Goal: Information Seeking & Learning: Learn about a topic

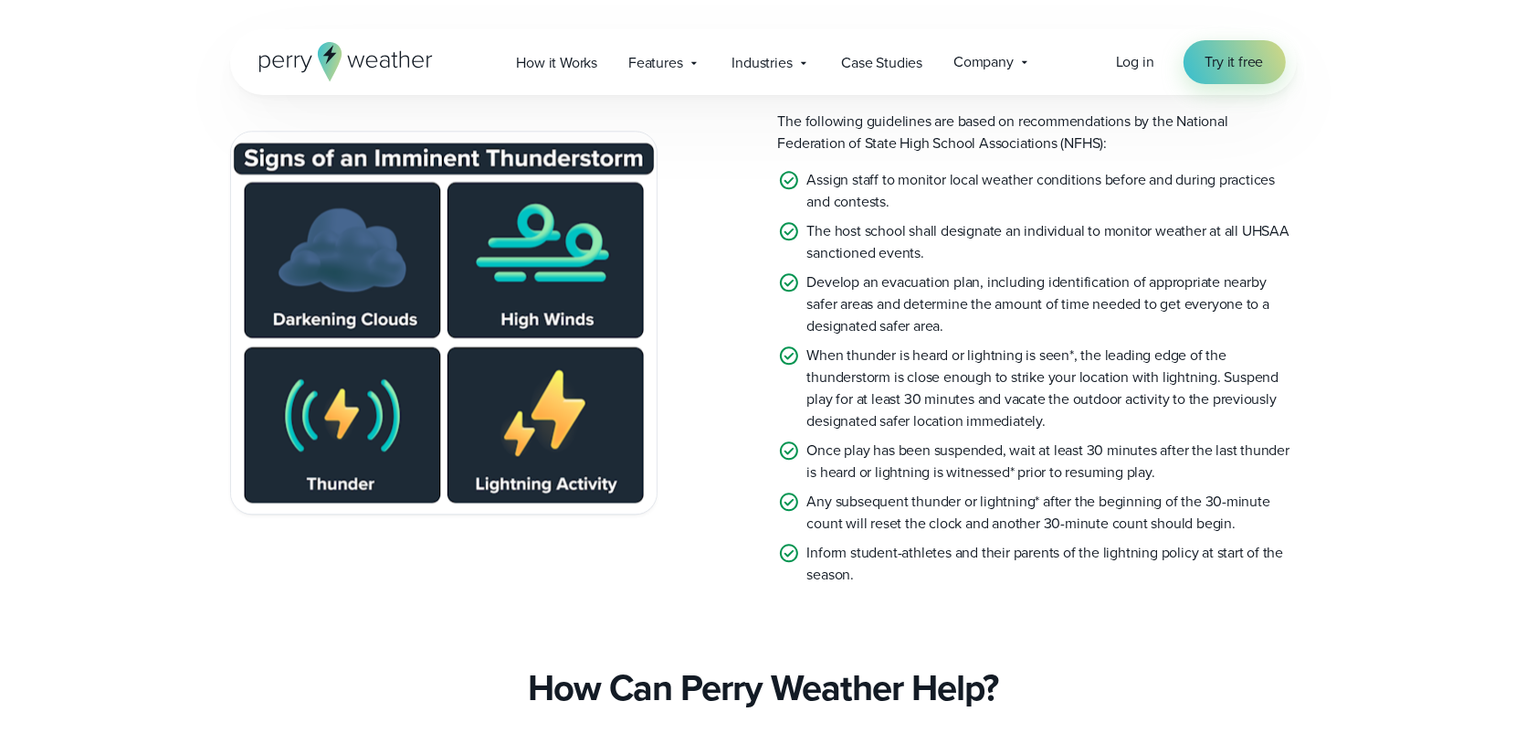
scroll to position [3882, 0]
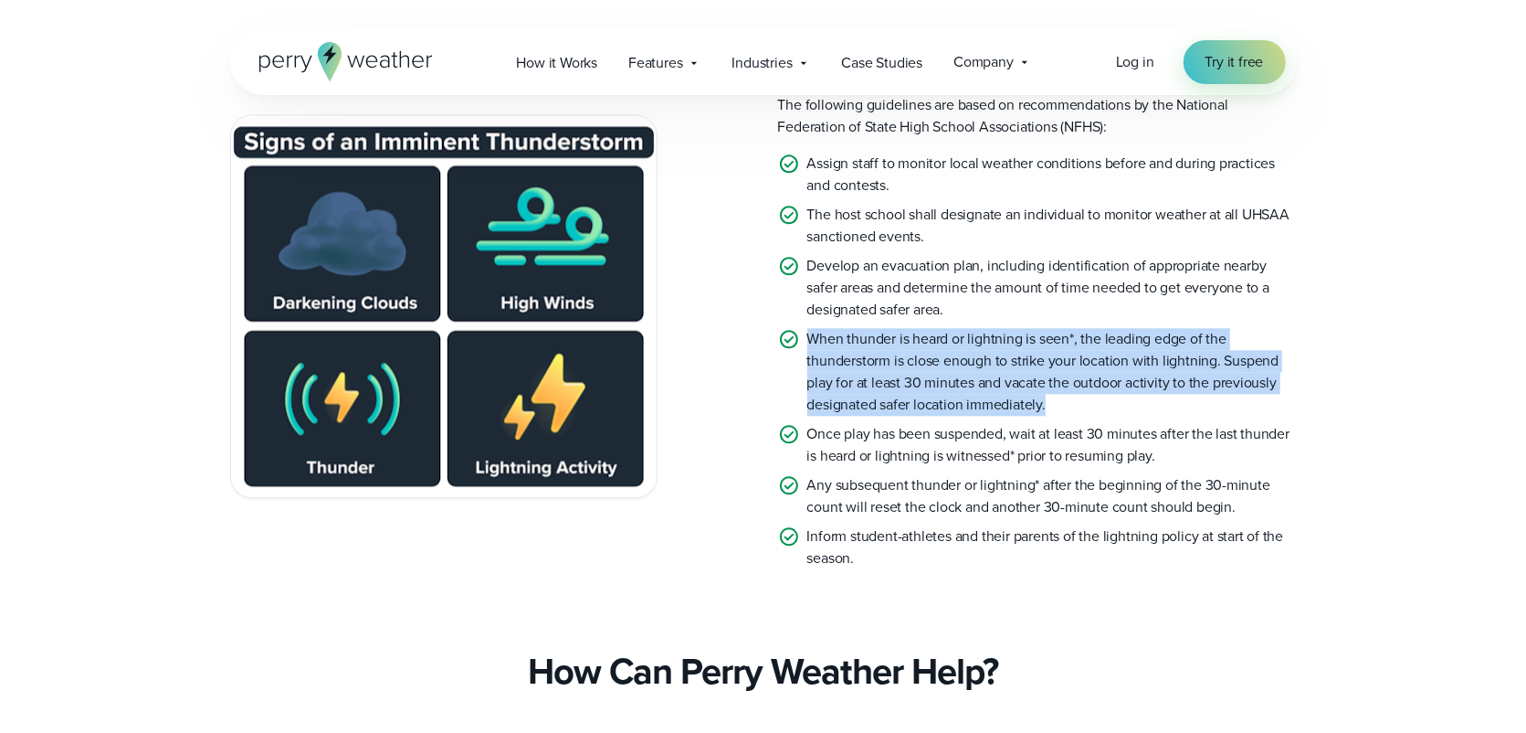
drag, startPoint x: 807, startPoint y: 361, endPoint x: 1064, endPoint y: 429, distance: 266.5
click at [1064, 416] on p "When thunder is heard or lightning is seen*, the leading edge of the thundersto…" at bounding box center [1052, 372] width 490 height 88
copy p "When thunder is heard or lightning is seen*, the leading edge of the thundersto…"
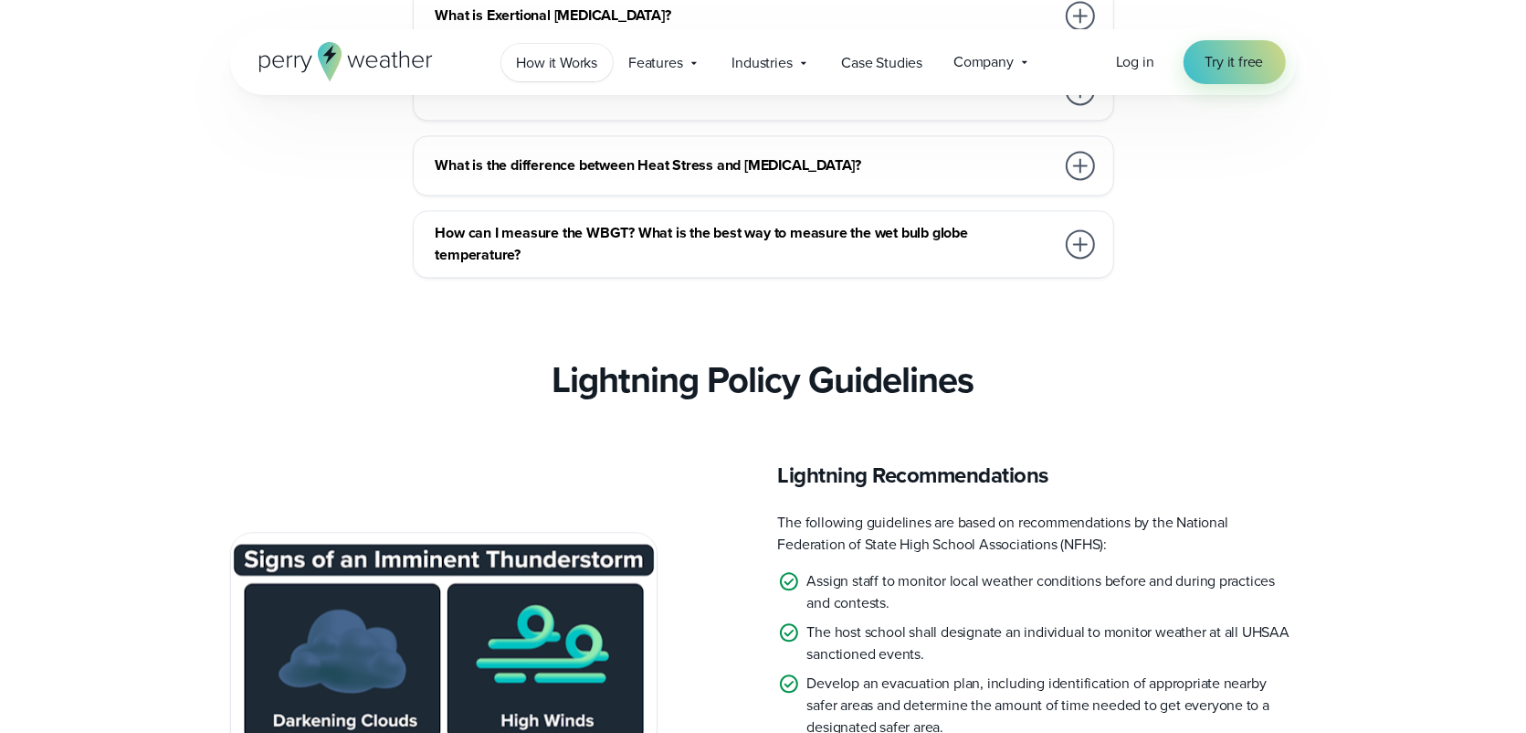
scroll to position [1782, 0]
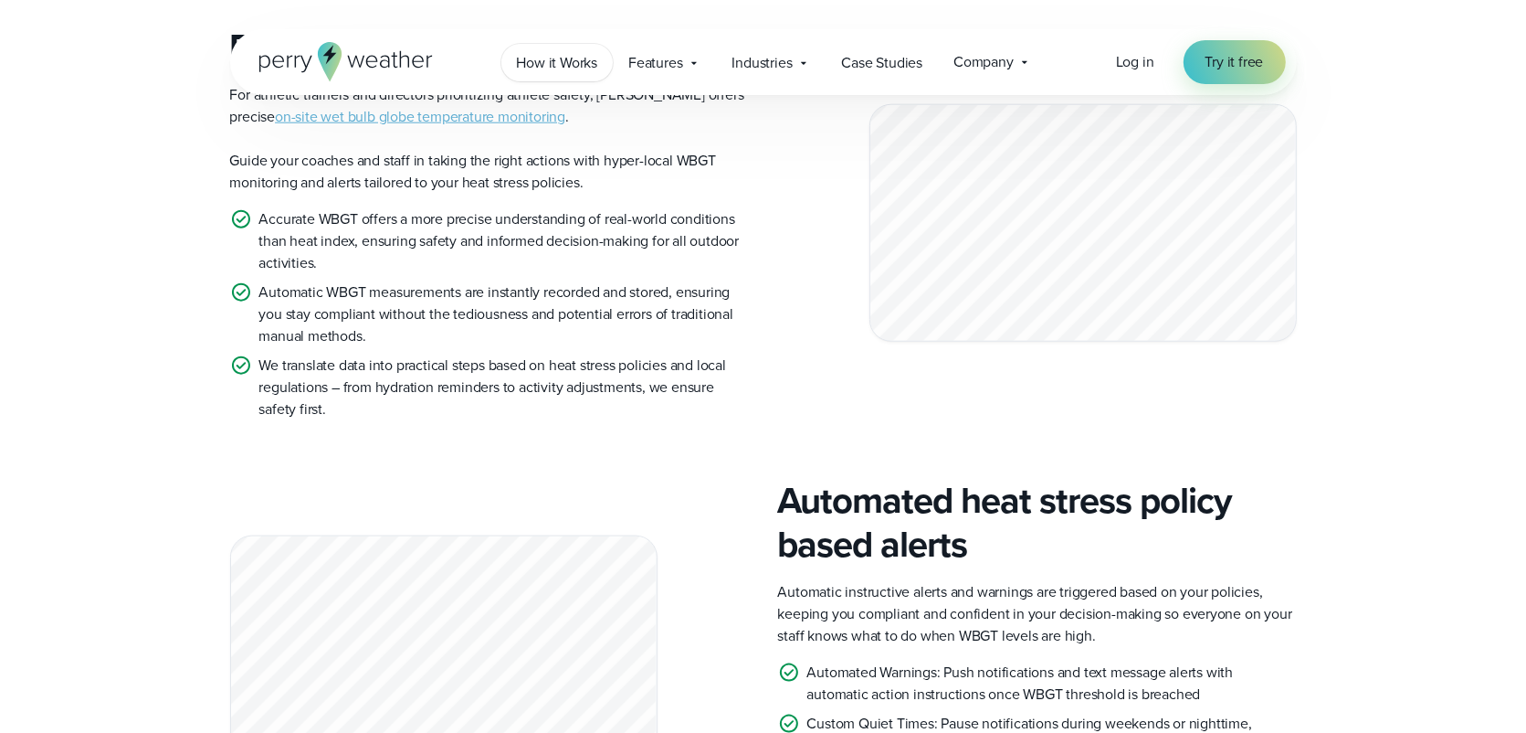
click at [563, 59] on span "How it Works" at bounding box center [557, 63] width 81 height 22
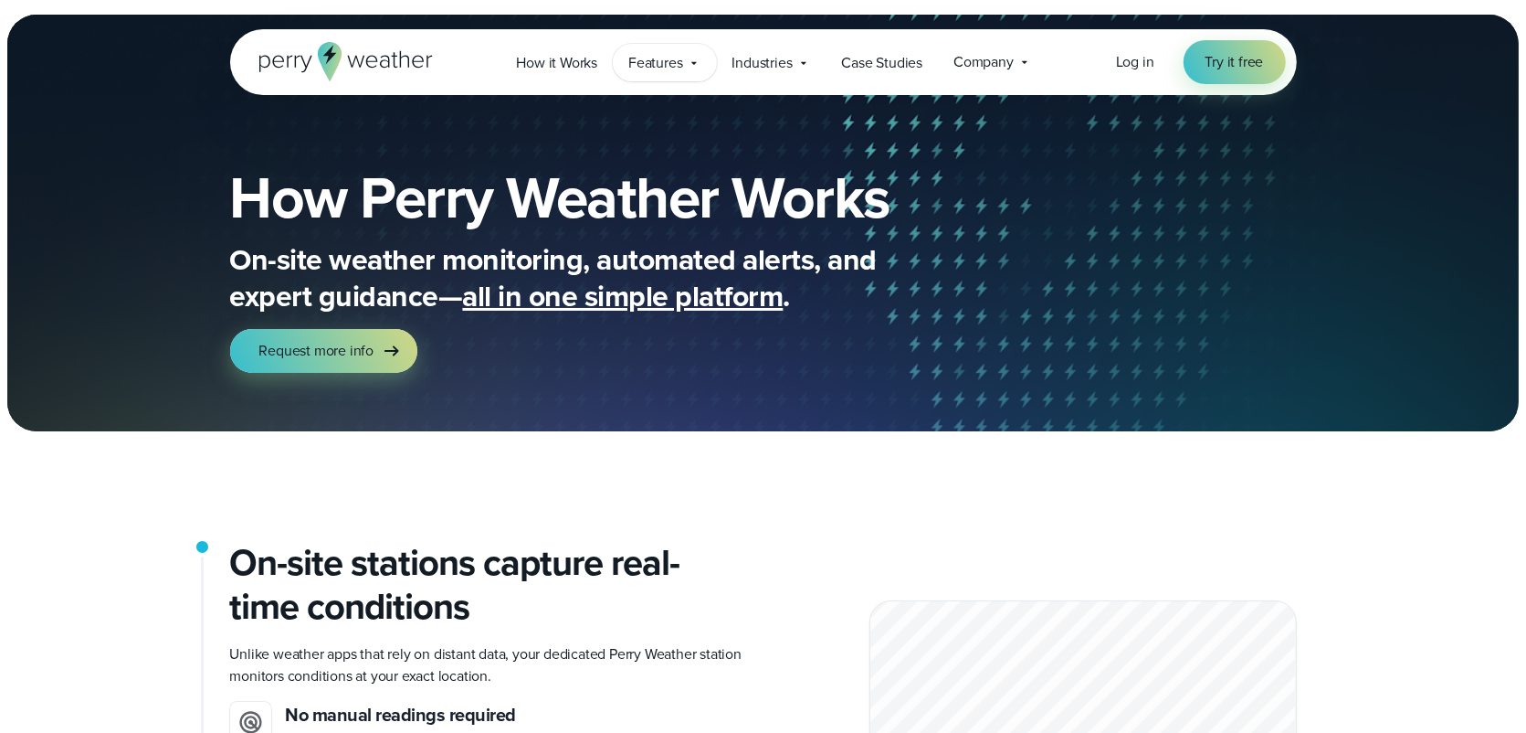
click at [659, 60] on span "Features" at bounding box center [655, 63] width 54 height 22
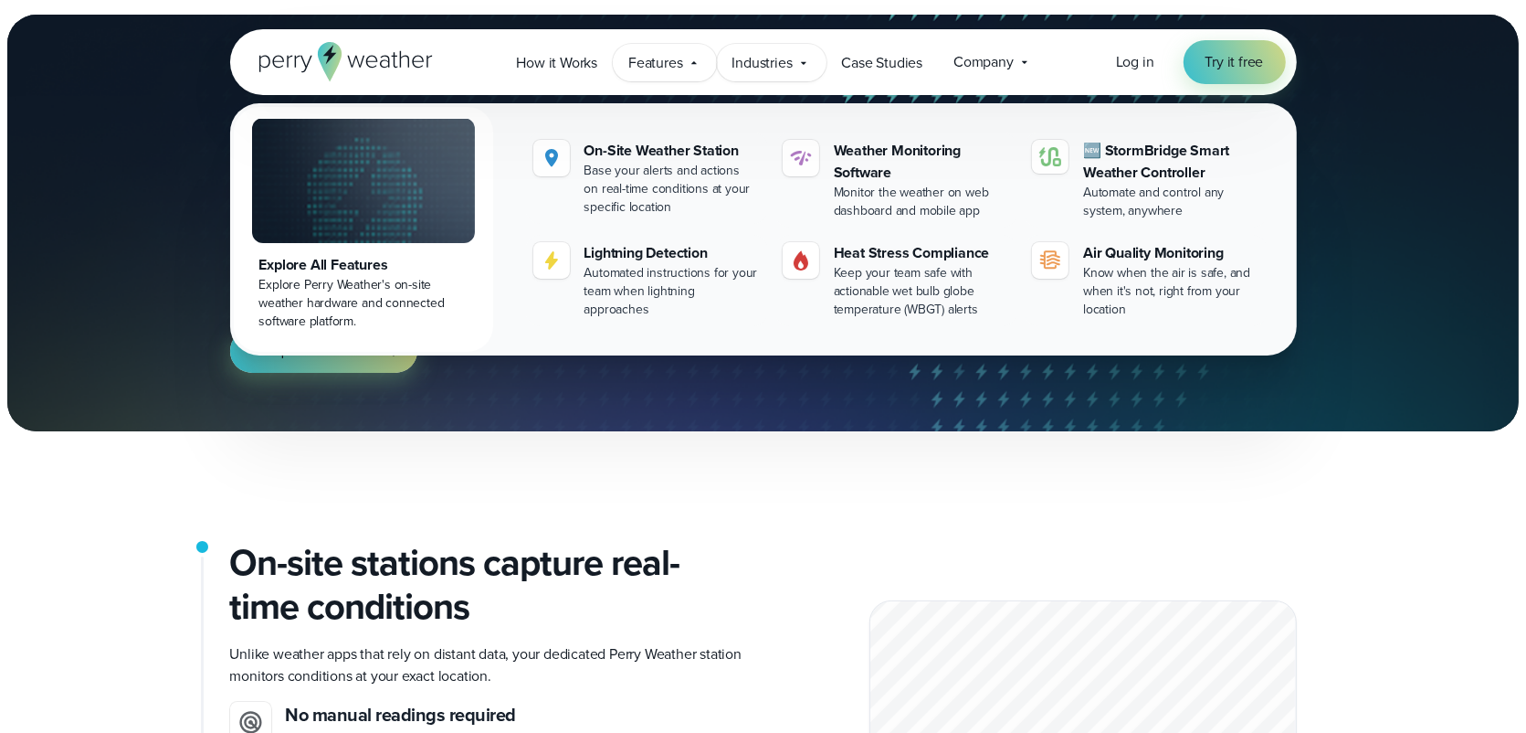
click at [783, 59] on span "Industries" at bounding box center [763, 63] width 60 height 22
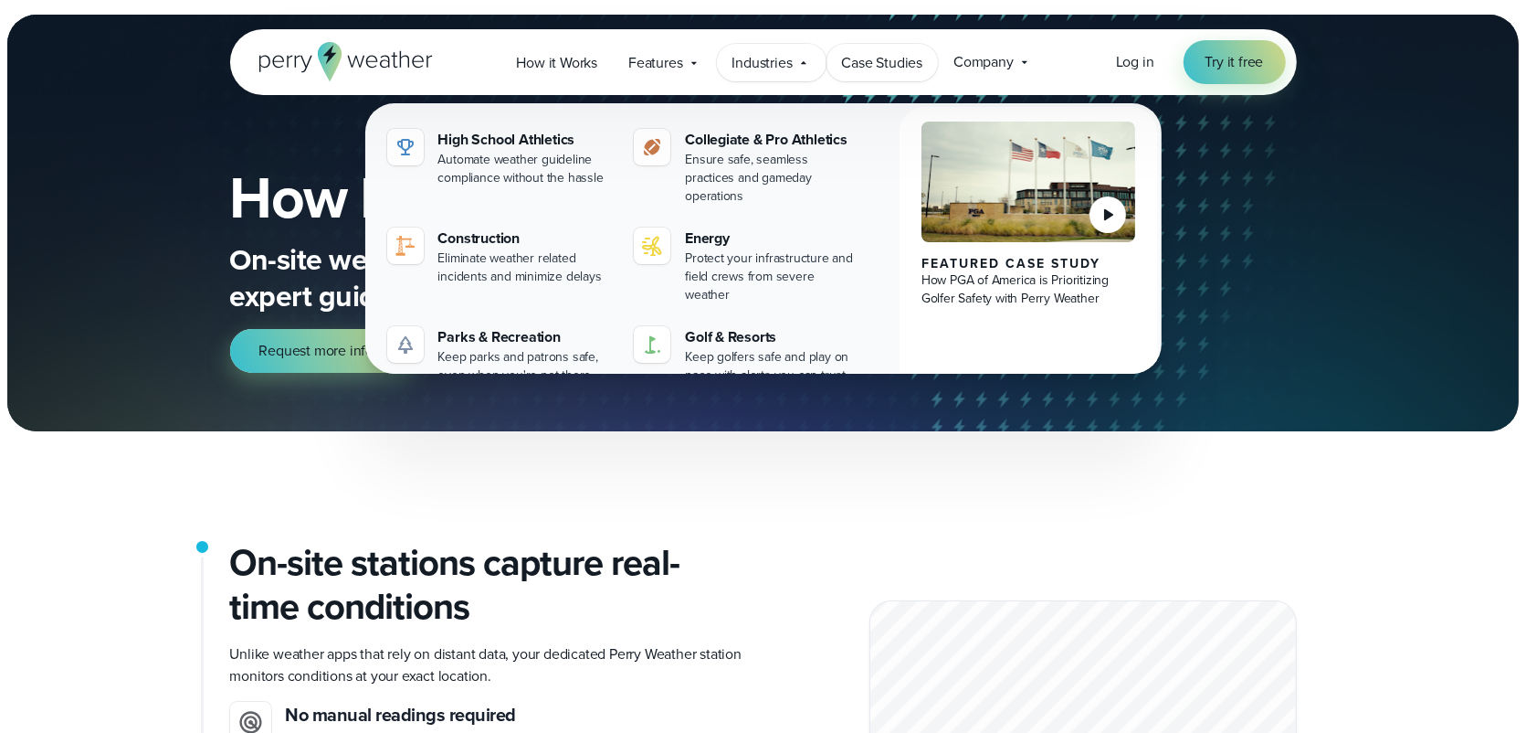
click at [870, 56] on span "Case Studies" at bounding box center [882, 63] width 81 height 22
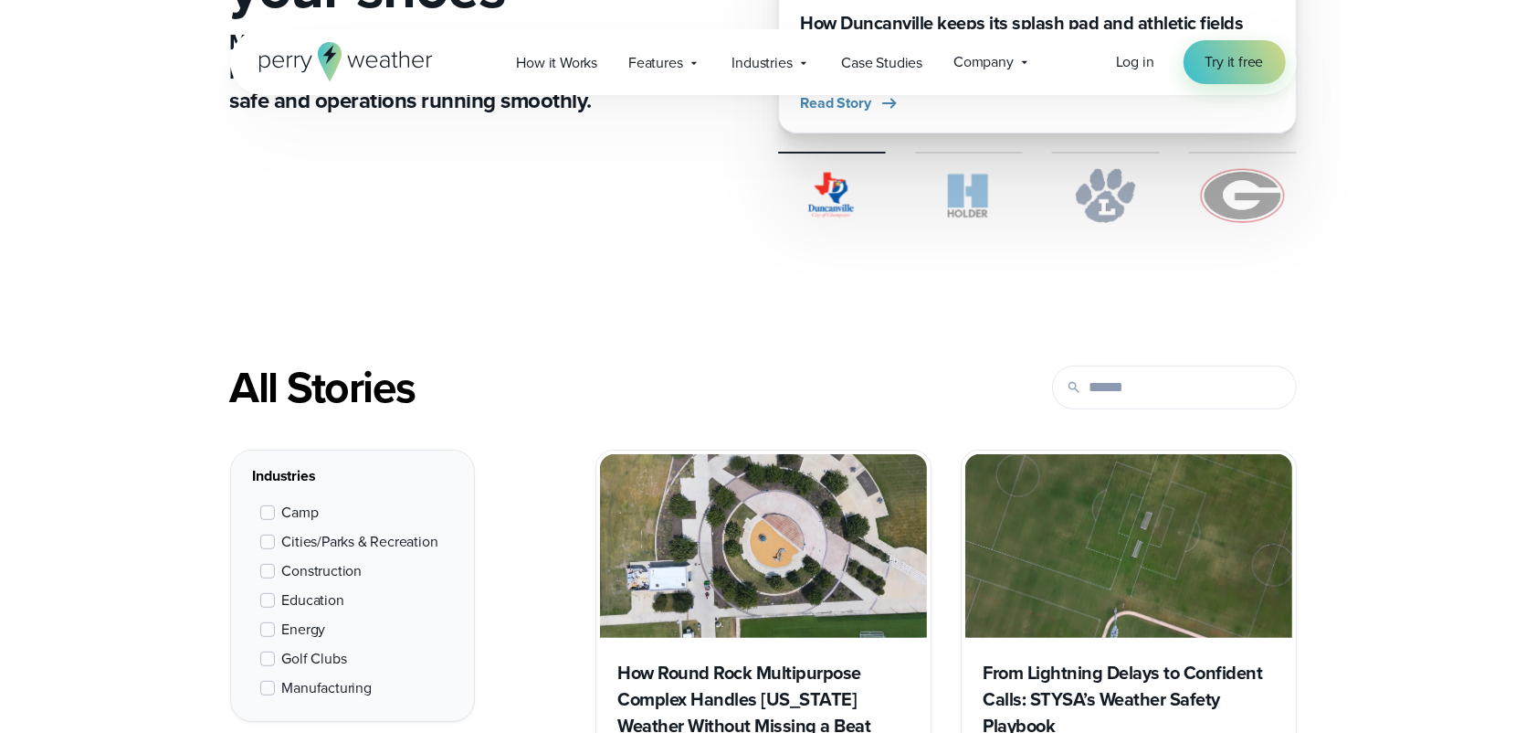
scroll to position [571, 0]
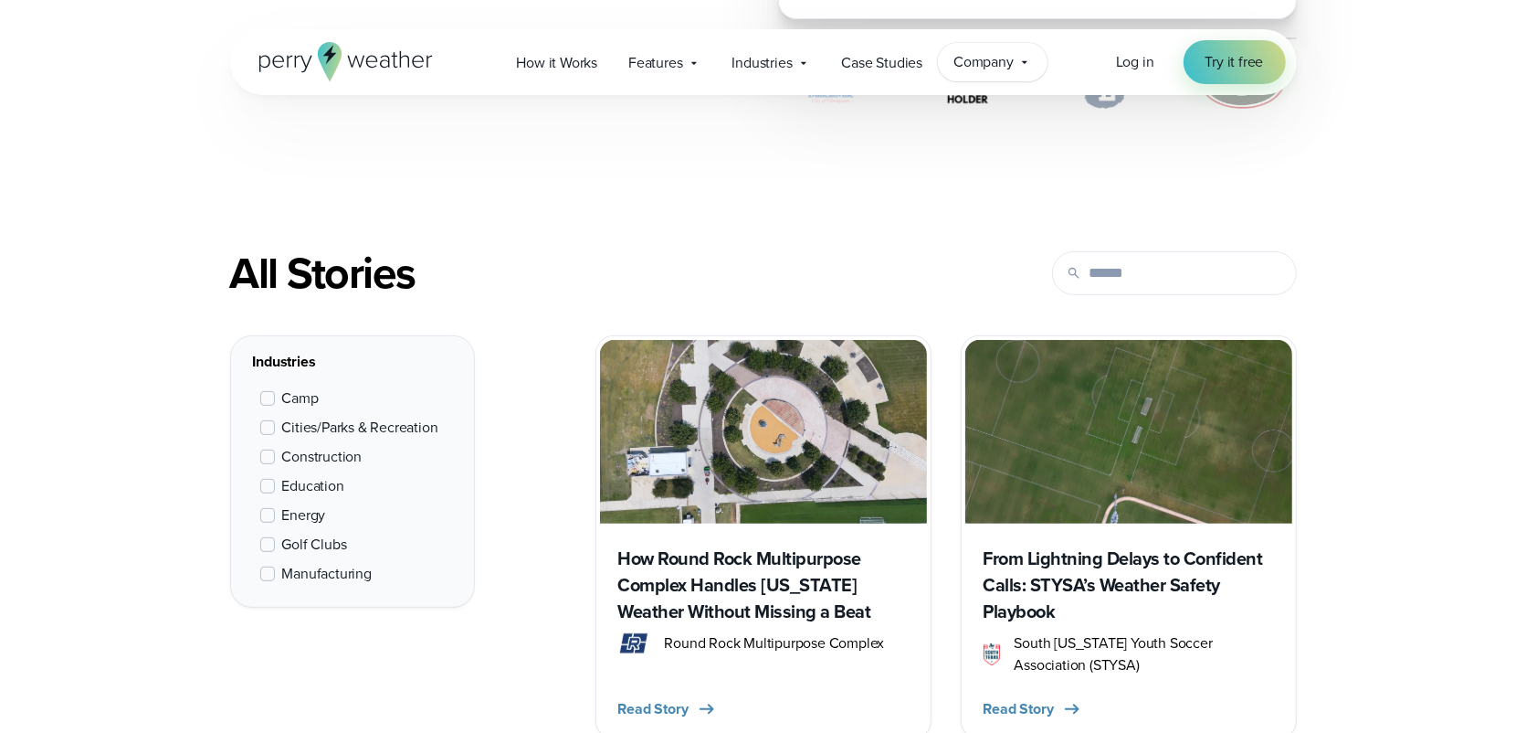
click at [1010, 66] on span "Company" at bounding box center [984, 62] width 60 height 22
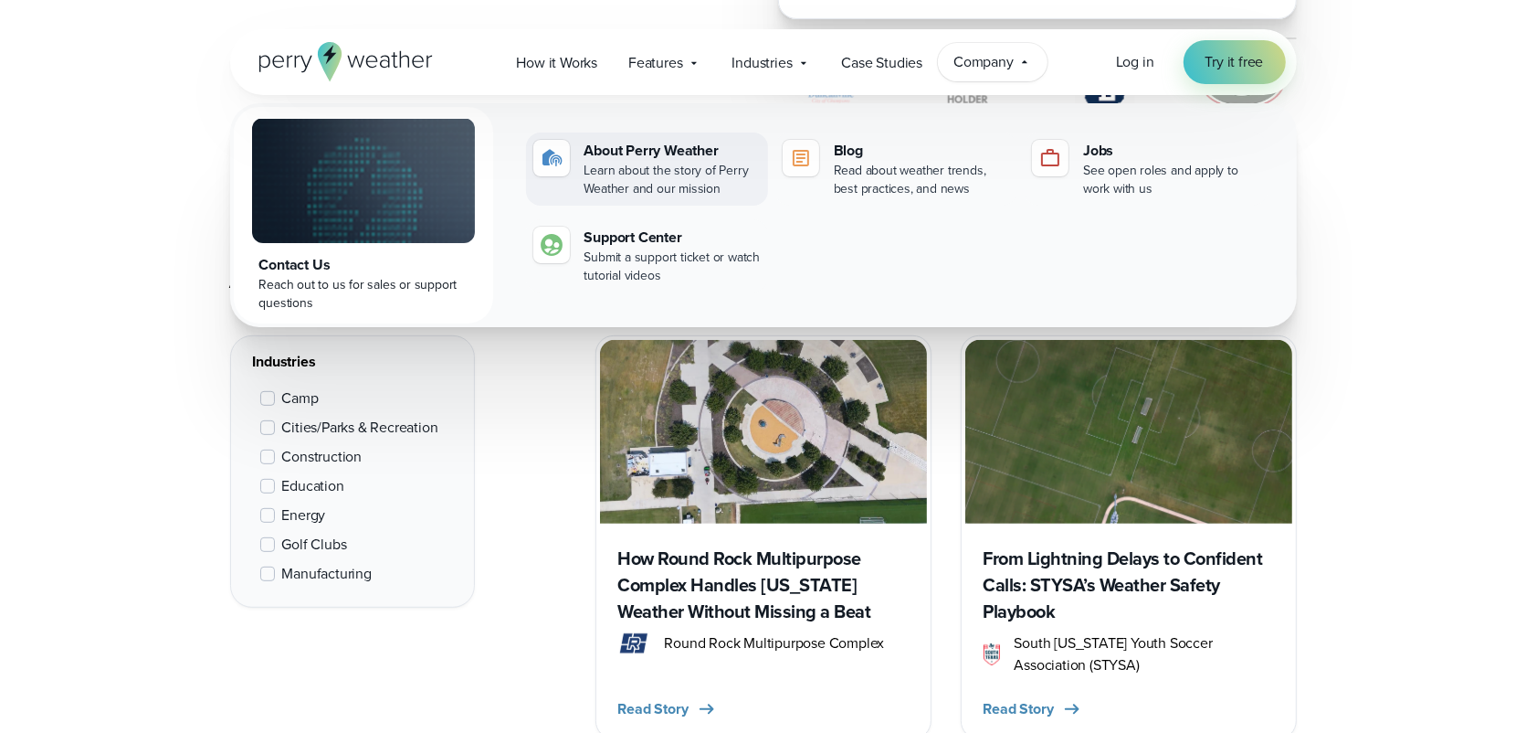
click at [674, 166] on div "Learn about the story of Perry Weather and our mission" at bounding box center [673, 180] width 176 height 37
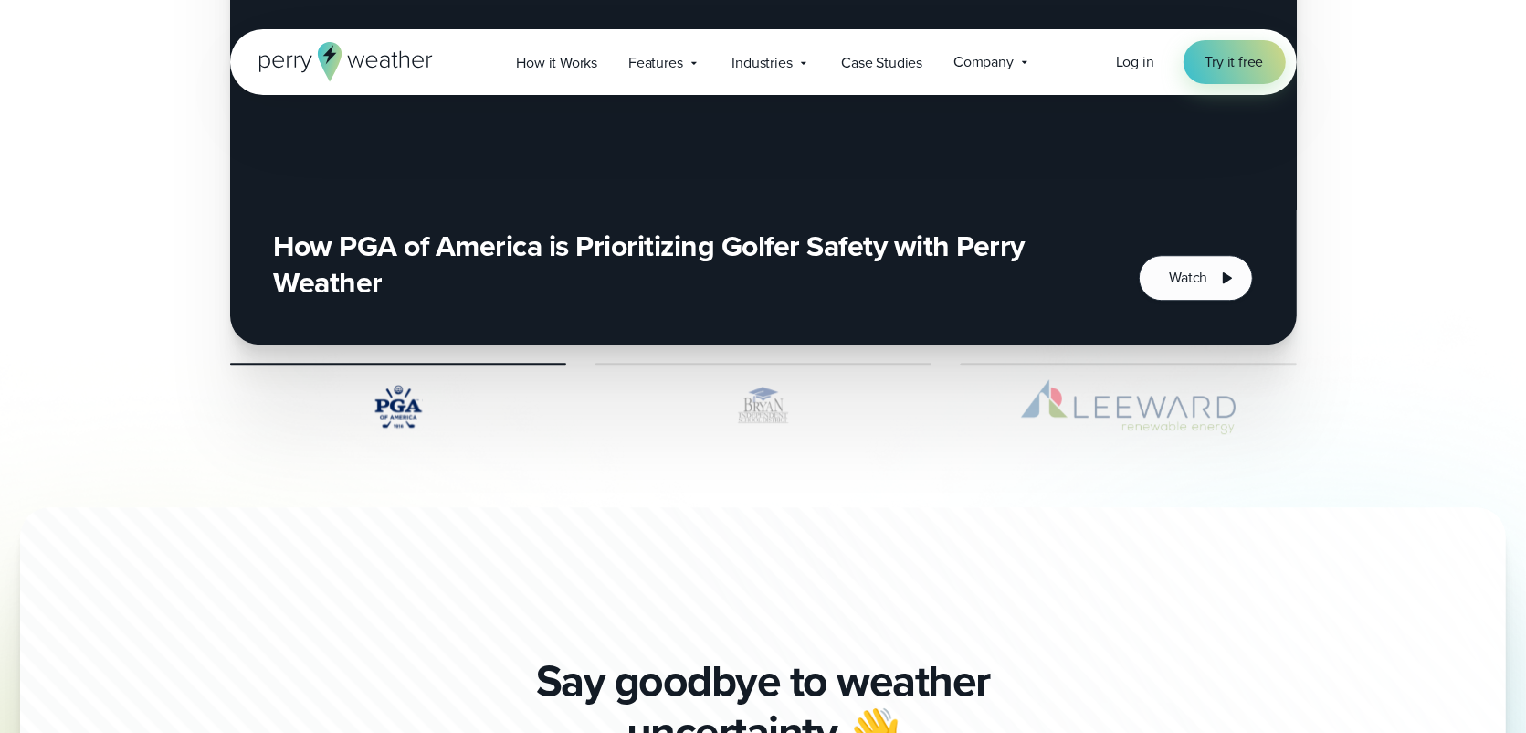
scroll to position [5253, 0]
